Goal: Task Accomplishment & Management: Manage account settings

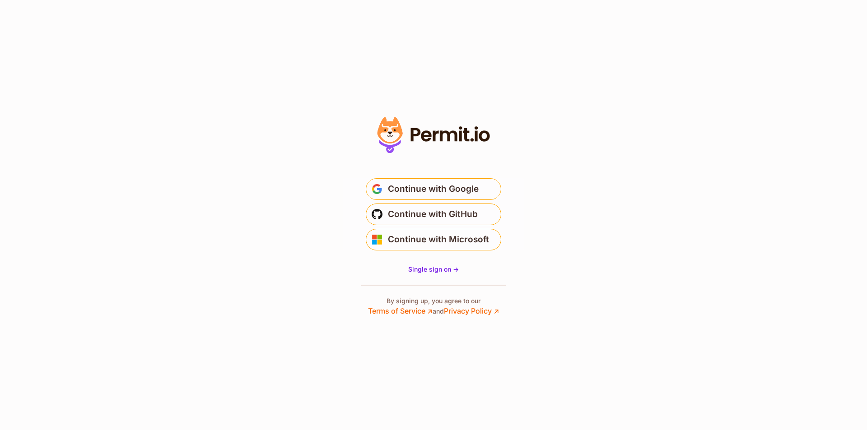
click at [482, 194] on button "Continue with Google" at bounding box center [433, 189] width 135 height 22
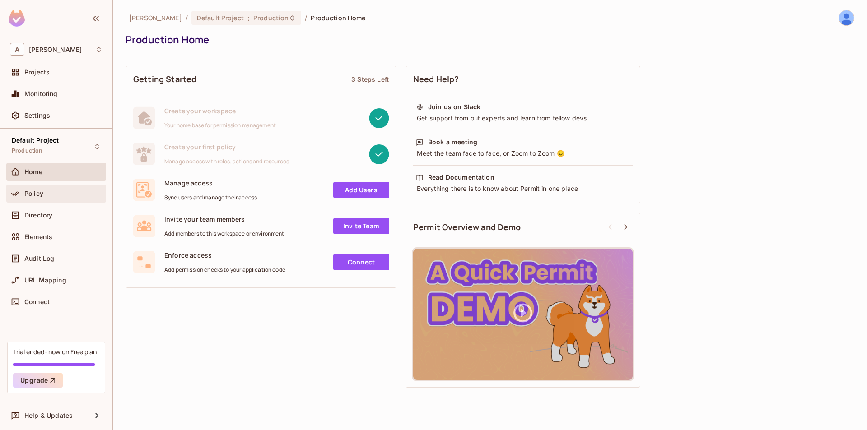
click at [60, 192] on div "Policy" at bounding box center [63, 193] width 78 height 7
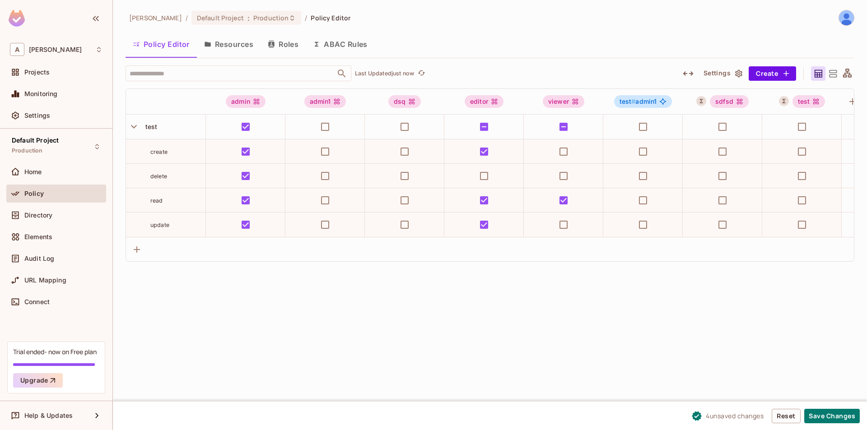
click at [341, 46] on button "ABAC Rules" at bounding box center [340, 44] width 69 height 23
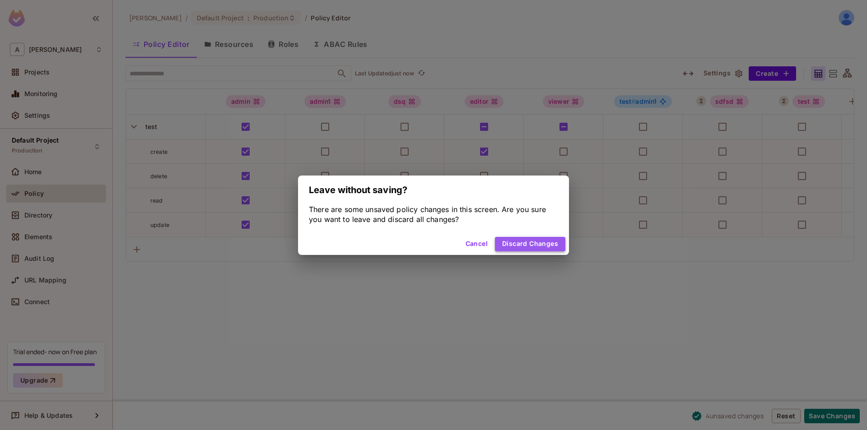
click at [530, 246] on button "Discard Changes" at bounding box center [530, 244] width 70 height 14
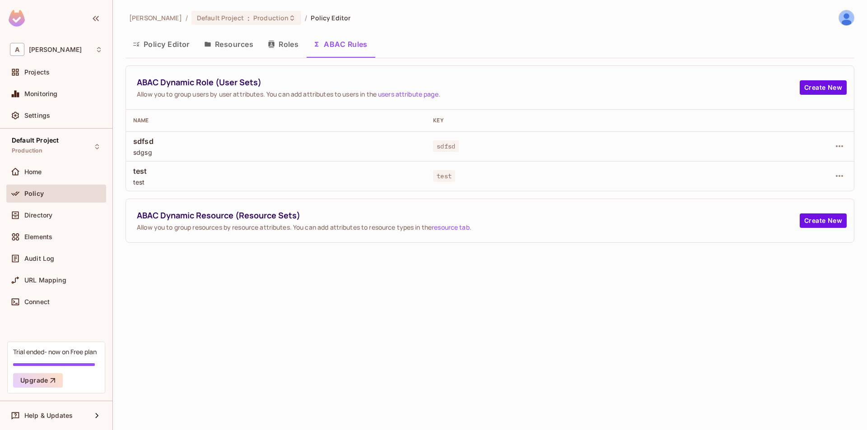
click at [284, 42] on button "Roles" at bounding box center [282, 44] width 45 height 23
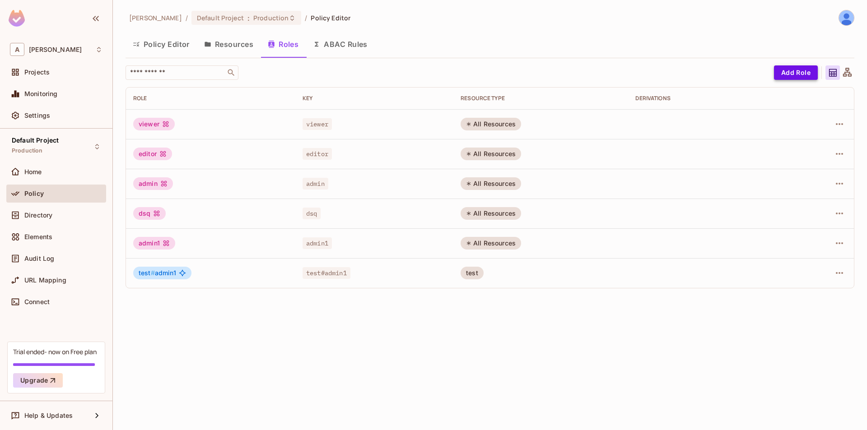
click at [781, 72] on button "Add Role" at bounding box center [796, 72] width 44 height 14
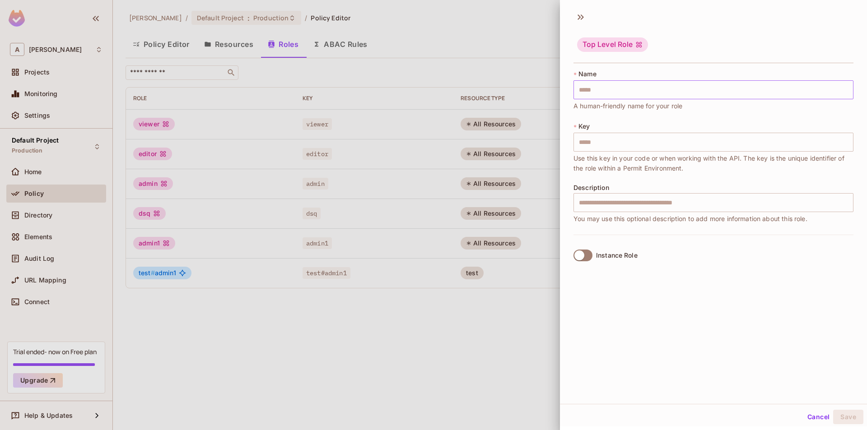
click at [609, 89] on input "text" at bounding box center [713, 89] width 280 height 19
click at [602, 143] on input "text" at bounding box center [713, 142] width 280 height 19
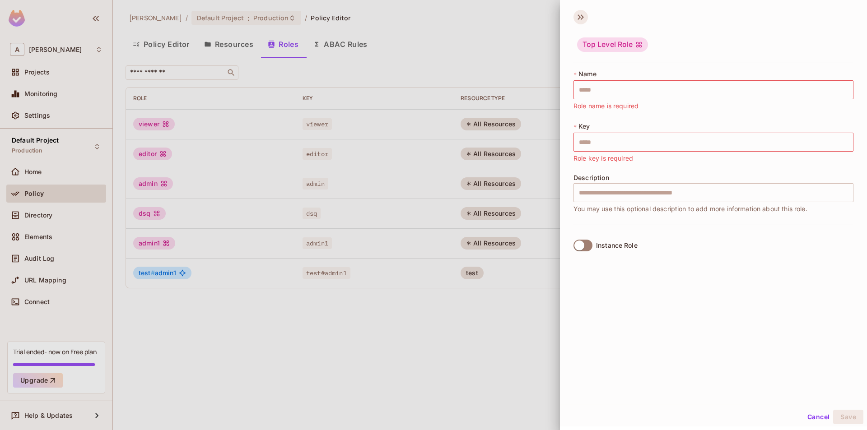
click at [582, 21] on icon at bounding box center [580, 17] width 14 height 14
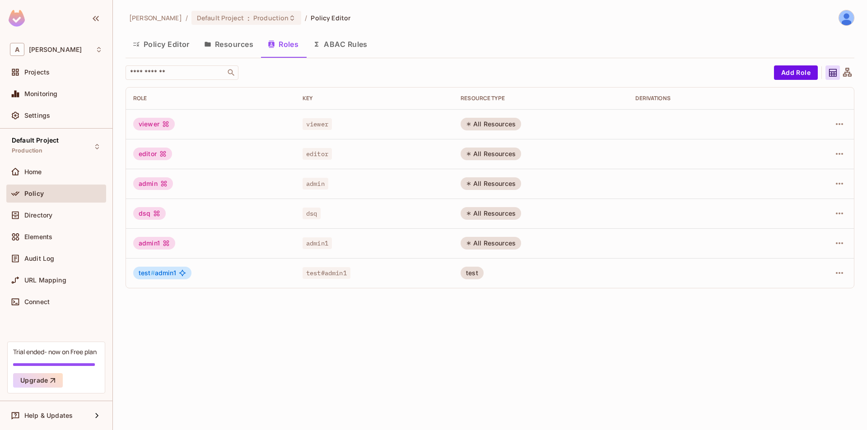
click at [161, 43] on button "Policy Editor" at bounding box center [160, 44] width 71 height 23
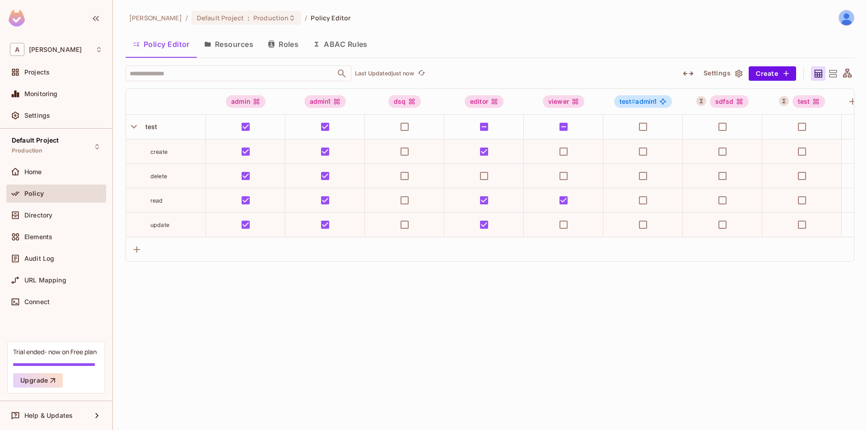
click at [233, 47] on button "Resources" at bounding box center [229, 44] width 64 height 23
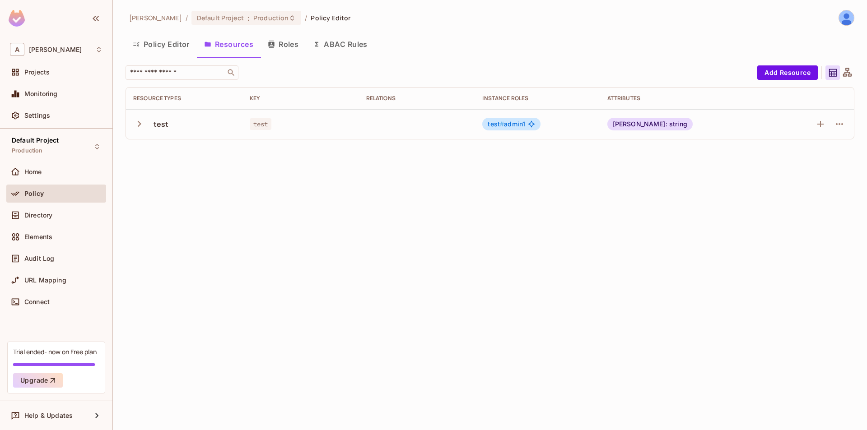
click at [135, 124] on icon "button" at bounding box center [139, 124] width 12 height 12
drag, startPoint x: 156, startPoint y: 153, endPoint x: 174, endPoint y: 245, distance: 93.4
click at [174, 245] on tbody "test test test # admin1 [PERSON_NAME]: string read create update delete" at bounding box center [490, 183] width 728 height 149
click at [171, 51] on button "Policy Editor" at bounding box center [160, 44] width 71 height 23
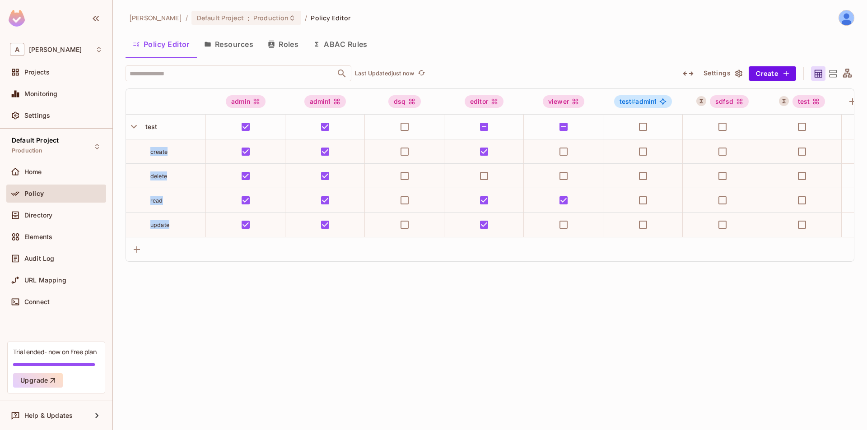
drag, startPoint x: 149, startPoint y: 153, endPoint x: 170, endPoint y: 222, distance: 72.5
click at [170, 222] on tbody "test create delete read update" at bounding box center [534, 176] width 817 height 122
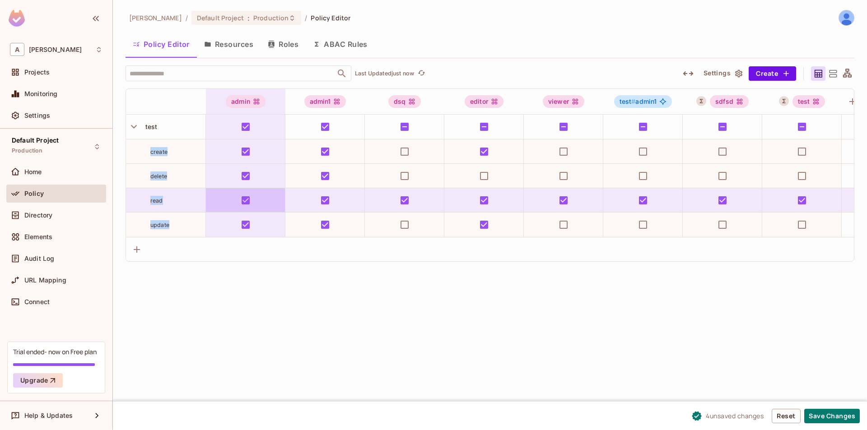
click at [206, 208] on td at bounding box center [245, 200] width 79 height 24
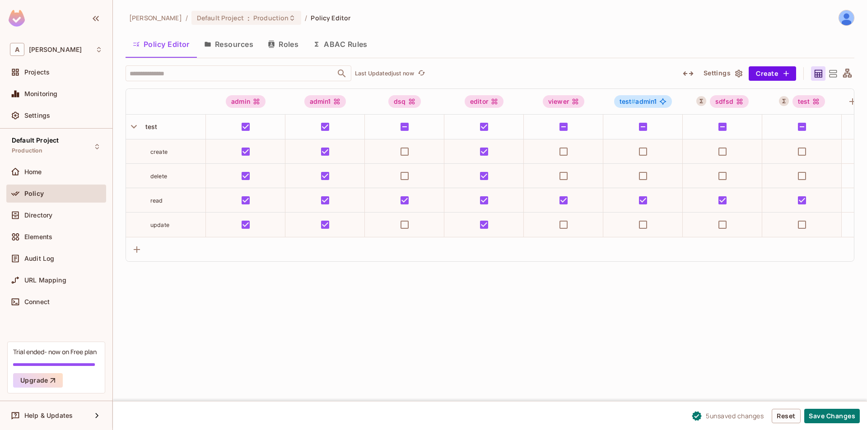
scroll to position [0, 89]
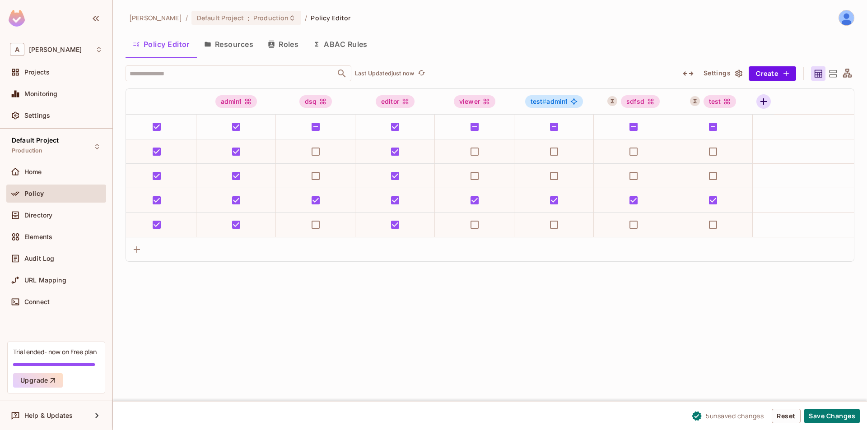
click at [765, 103] on icon "button" at bounding box center [763, 101] width 11 height 11
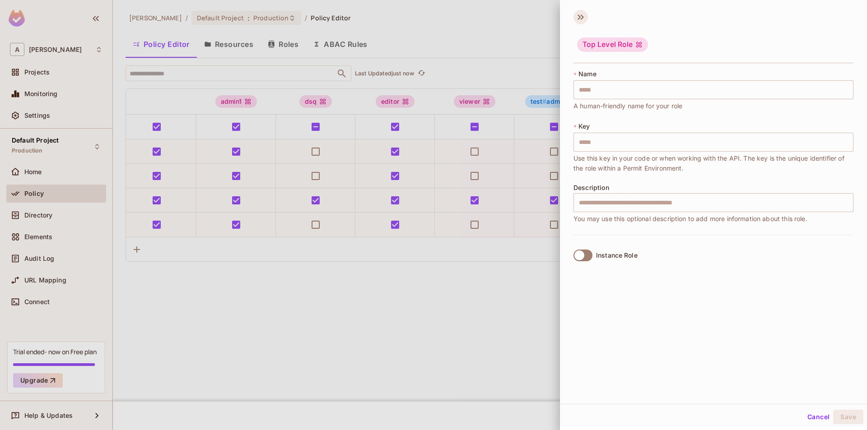
click at [580, 19] on icon at bounding box center [580, 17] width 14 height 14
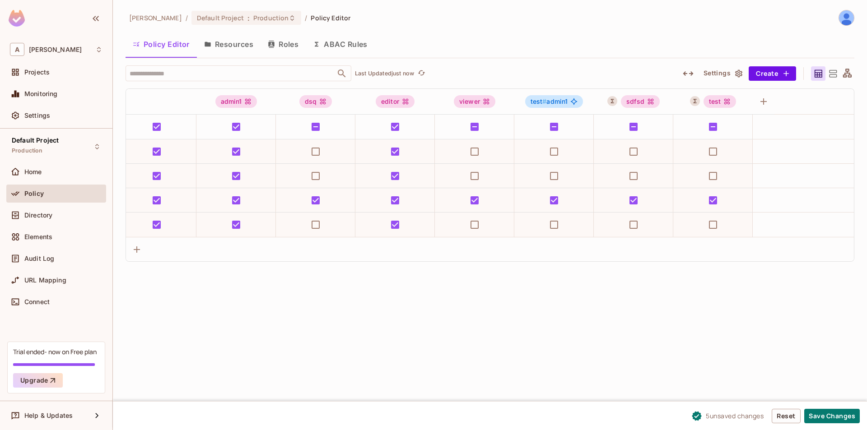
scroll to position [0, 0]
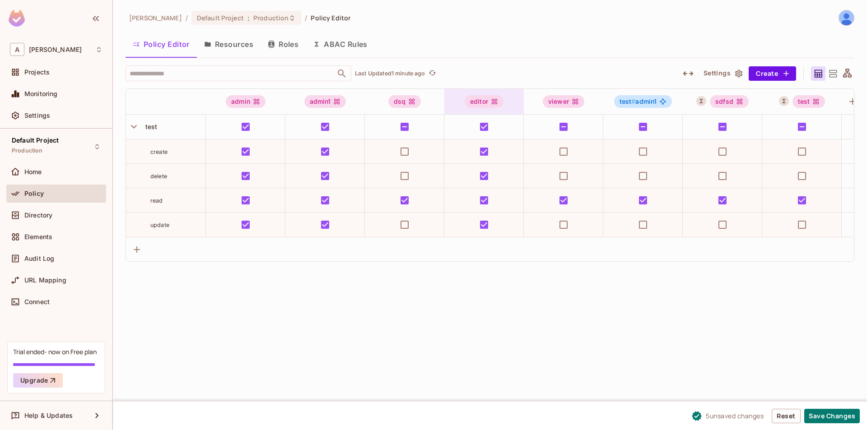
click at [429, 90] on div "​ Last Updated 1 minute ago Settings Create admin admin1 dsq editor viewer test…" at bounding box center [489, 163] width 728 height 196
click at [820, 282] on div "[PERSON_NAME] / Default Project : Production / Policy Editor Policy Editor Reso…" at bounding box center [490, 215] width 754 height 430
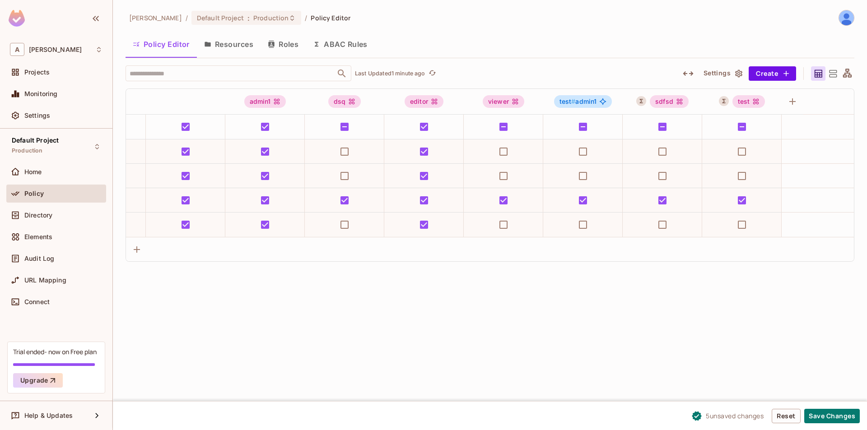
scroll to position [0, 89]
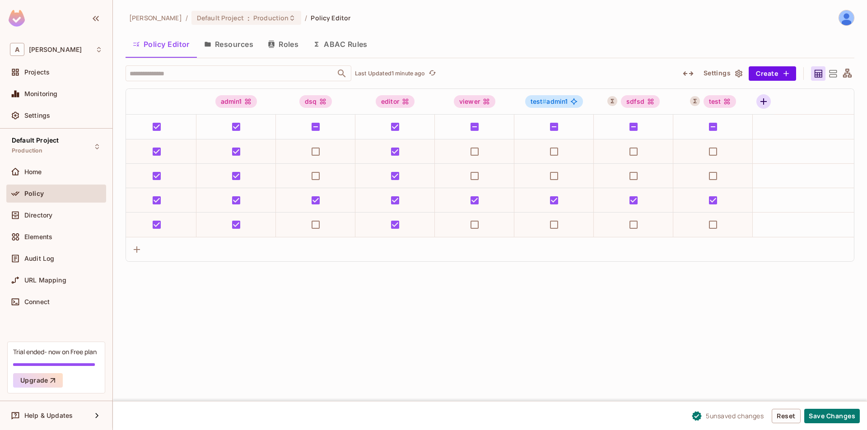
click at [764, 97] on icon "button" at bounding box center [763, 101] width 11 height 11
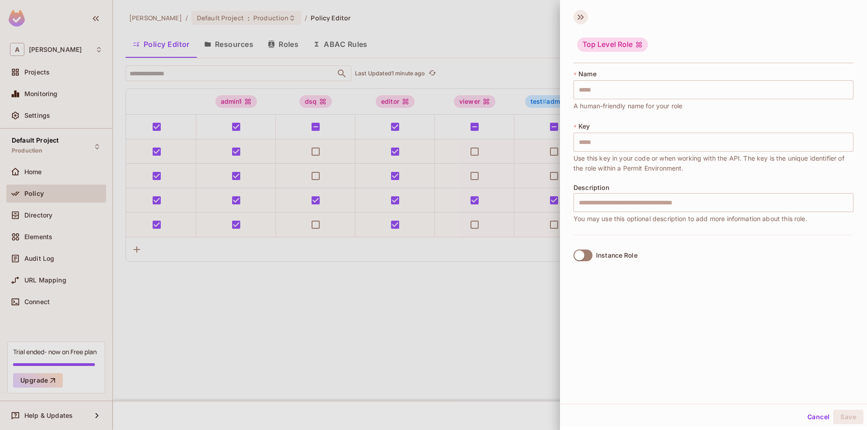
click at [585, 19] on icon at bounding box center [580, 17] width 14 height 14
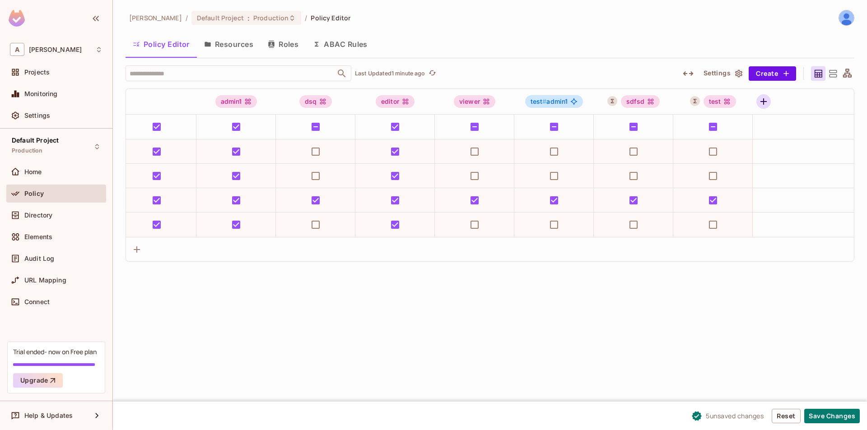
click at [765, 101] on icon "button" at bounding box center [763, 101] width 11 height 11
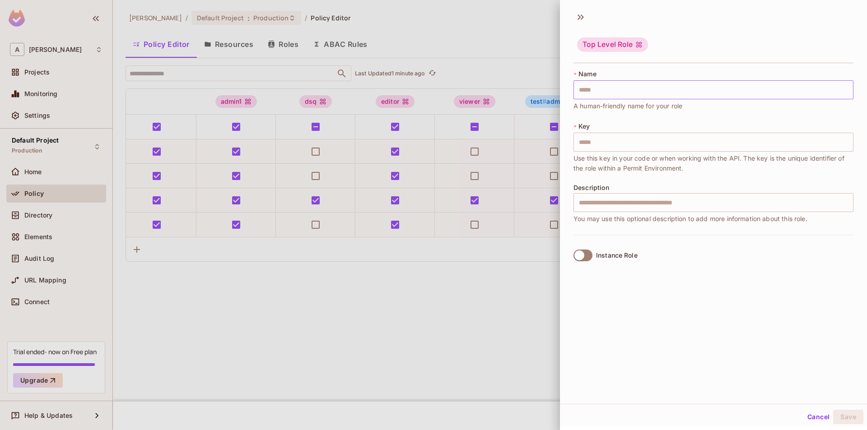
click at [668, 92] on input "text" at bounding box center [713, 89] width 280 height 19
type input "*"
type input "**"
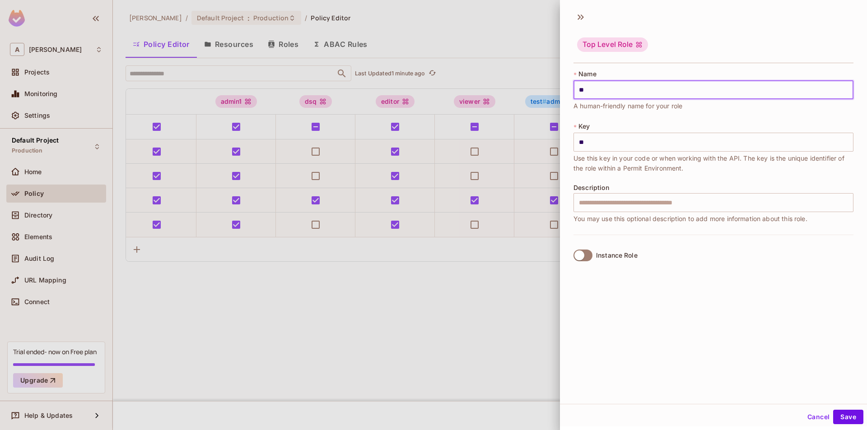
type input "***"
type input "****"
type input "*****"
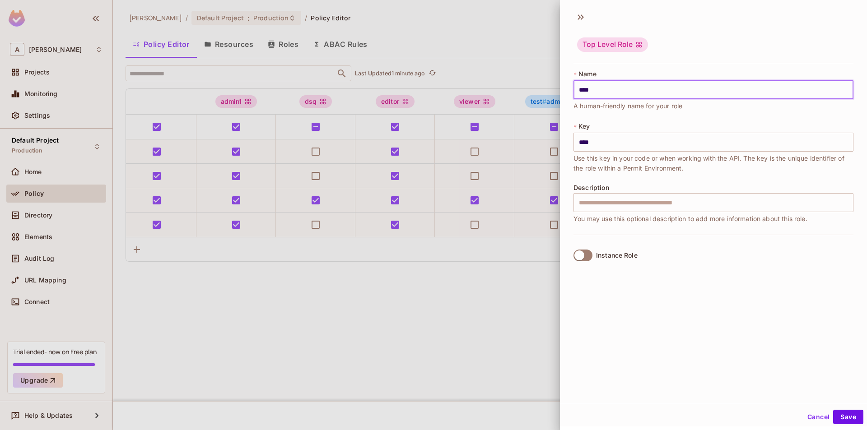
type input "*****"
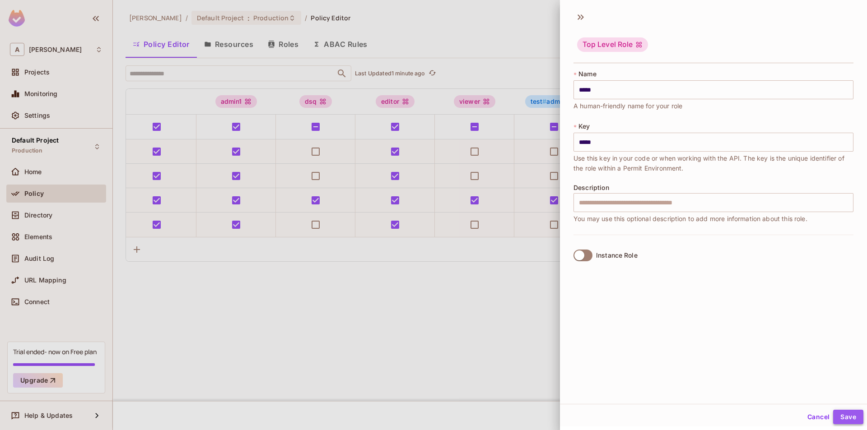
click at [843, 413] on button "Save" at bounding box center [848, 417] width 30 height 14
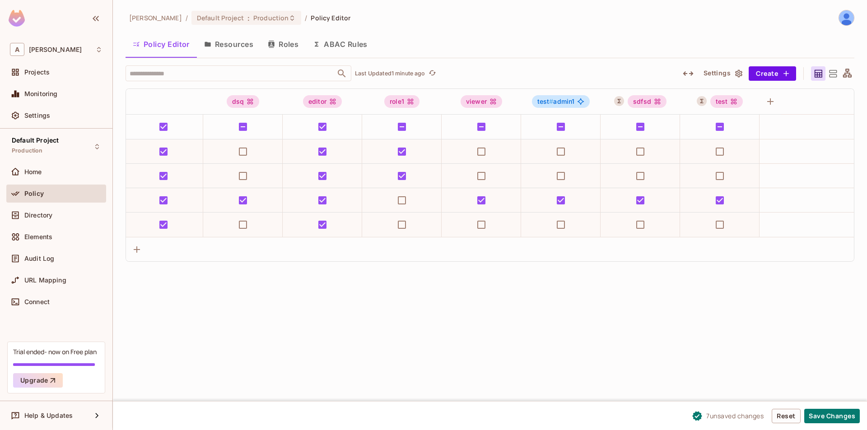
scroll to position [0, 168]
